Goal: Check status: Check status

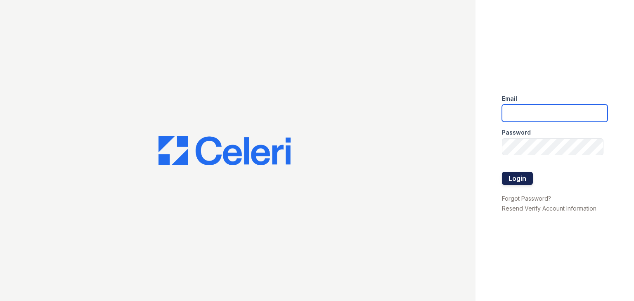
type input "autumncreek.pm@cafmanagement.com"
click at [525, 180] on button "Login" at bounding box center [517, 178] width 31 height 13
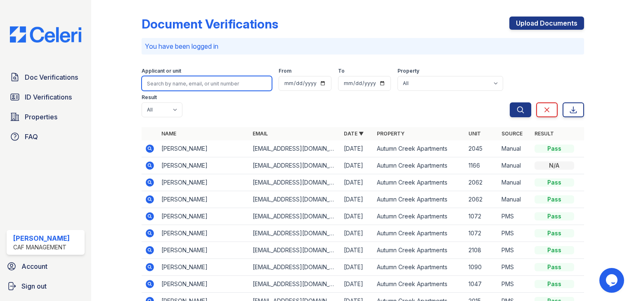
click at [206, 87] on input "search" at bounding box center [207, 83] width 130 height 15
click at [151, 211] on icon at bounding box center [150, 216] width 10 height 10
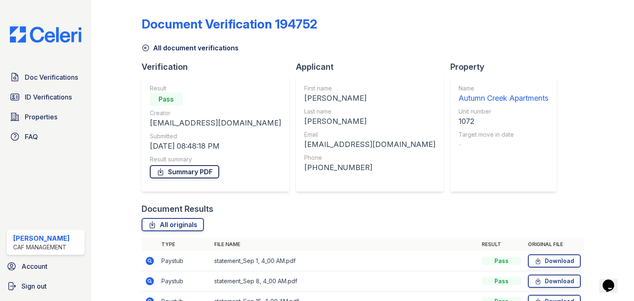
click at [170, 170] on link "Summary PDF" at bounding box center [184, 171] width 69 height 13
click at [36, 74] on span "Doc Verifications" at bounding box center [51, 77] width 53 height 10
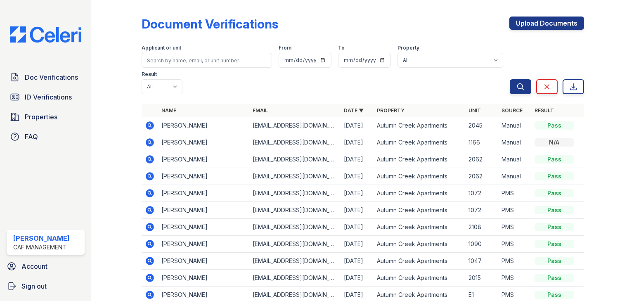
click at [149, 208] on icon at bounding box center [149, 209] width 2 height 2
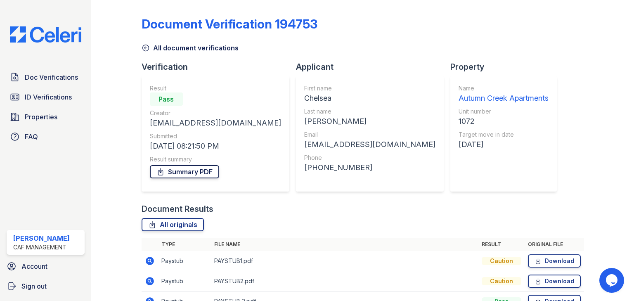
click at [172, 172] on link "Summary PDF" at bounding box center [184, 171] width 69 height 13
click at [54, 101] on span "ID Verifications" at bounding box center [48, 97] width 47 height 10
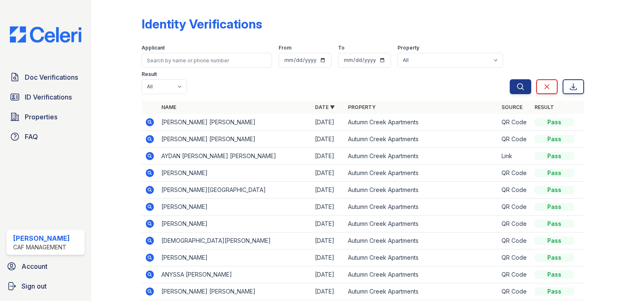
scroll to position [33, 0]
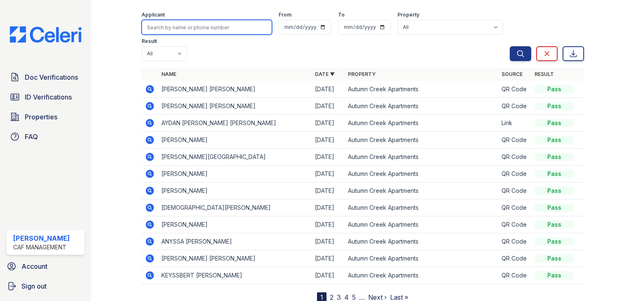
click at [184, 29] on input "search" at bounding box center [207, 27] width 130 height 15
type input "[PERSON_NAME]"
click at [510, 46] on button "Search" at bounding box center [520, 53] width 21 height 15
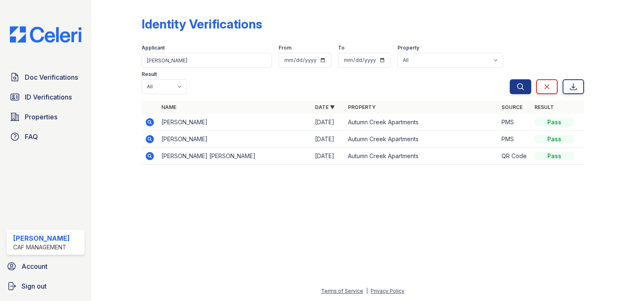
click at [150, 117] on icon at bounding box center [150, 122] width 10 height 10
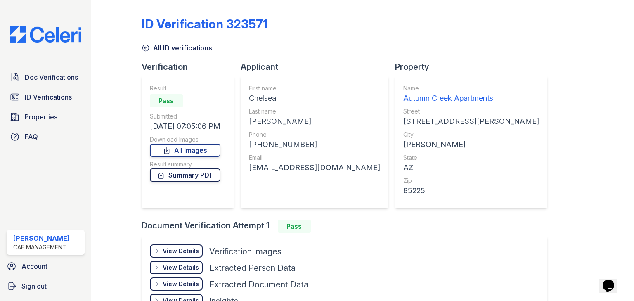
click at [176, 175] on link "Summary PDF" at bounding box center [185, 174] width 71 height 13
click at [56, 98] on span "ID Verifications" at bounding box center [48, 97] width 47 height 10
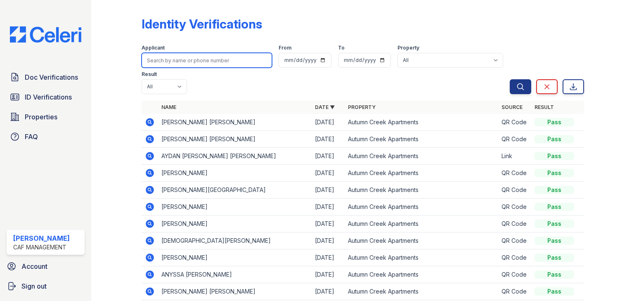
click at [174, 60] on input "search" at bounding box center [207, 60] width 130 height 15
type input "cooper"
click at [510, 79] on button "Search" at bounding box center [520, 86] width 21 height 15
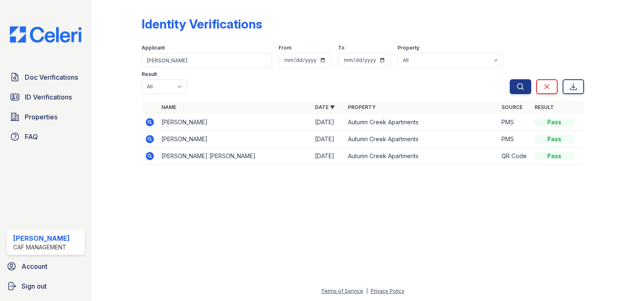
click at [149, 137] on icon at bounding box center [149, 138] width 2 height 2
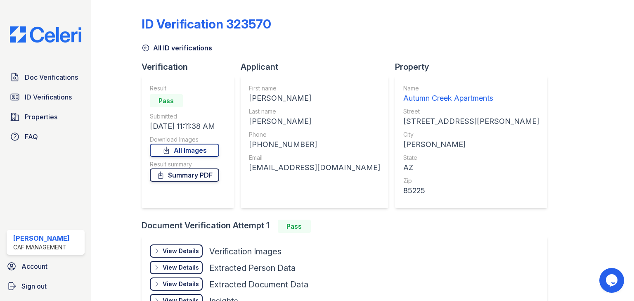
click at [171, 176] on link "Summary PDF" at bounding box center [184, 174] width 69 height 13
